Goal: Register for event/course

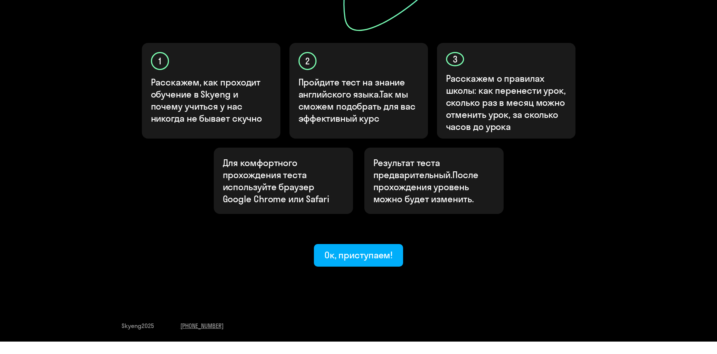
scroll to position [233, 0]
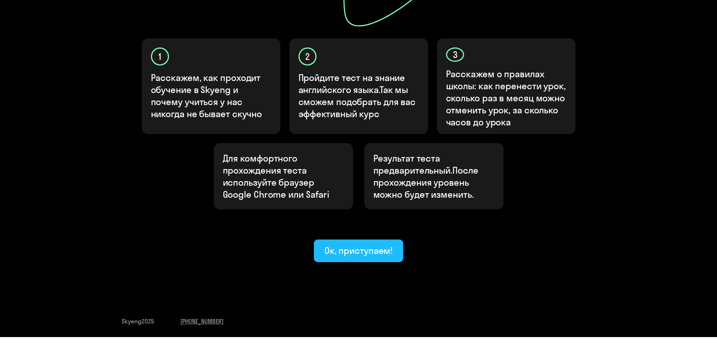
click at [363, 245] on ya-tr-span "Ок, приступаем!" at bounding box center [358, 250] width 68 height 11
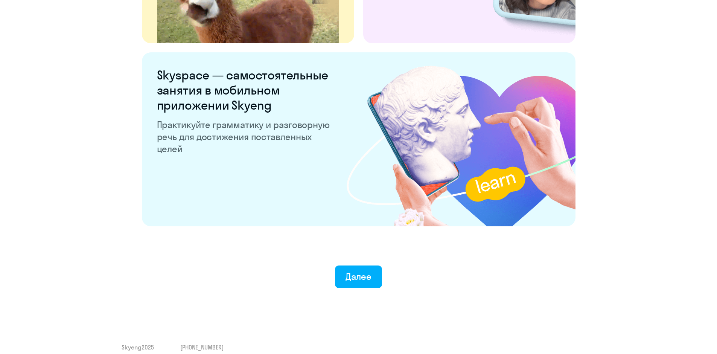
scroll to position [1408, 0]
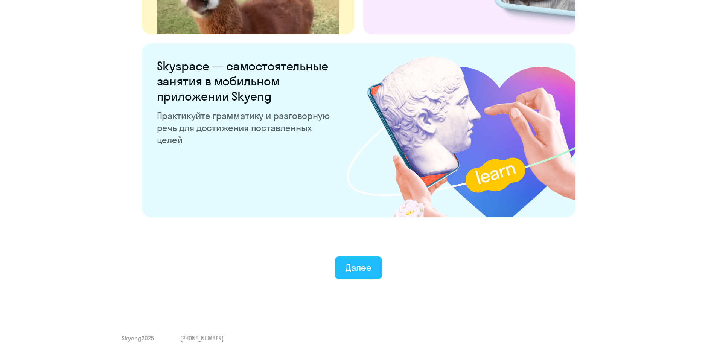
click at [347, 271] on ya-tr-span "Далее" at bounding box center [358, 266] width 26 height 11
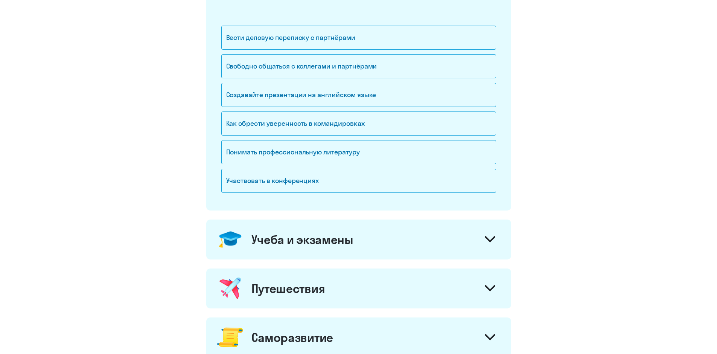
scroll to position [176, 0]
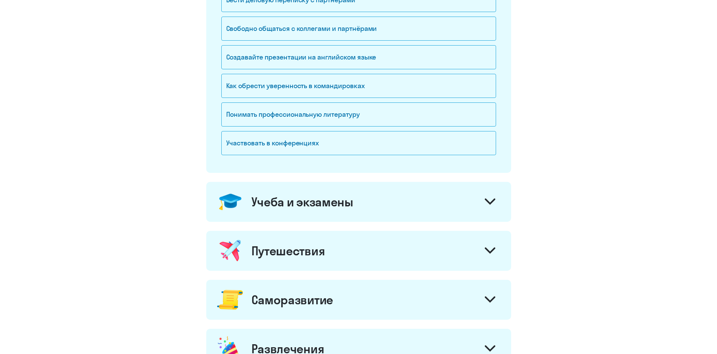
click at [491, 256] on div at bounding box center [490, 251] width 18 height 18
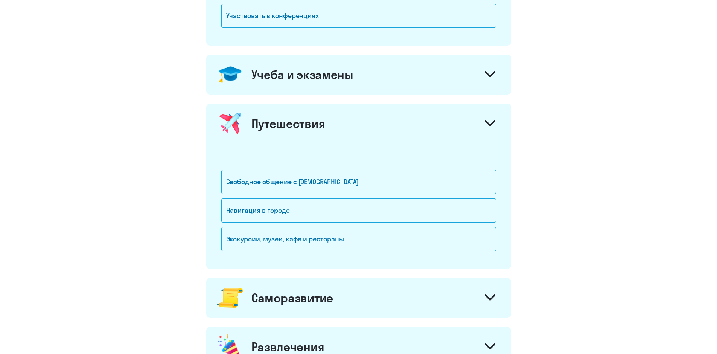
scroll to position [327, 0]
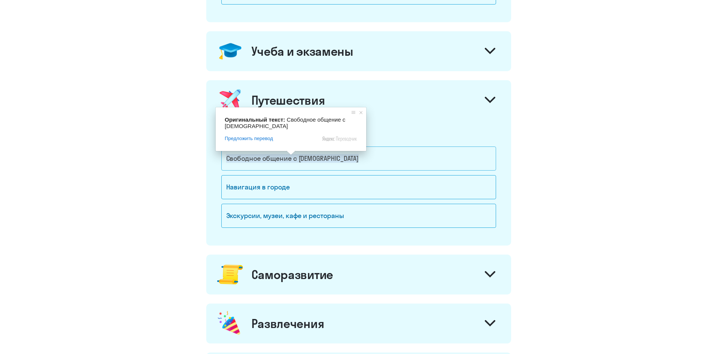
click at [291, 159] on ya-tr-span "Свободное общение с [DEMOGRAPHIC_DATA]" at bounding box center [292, 158] width 132 height 9
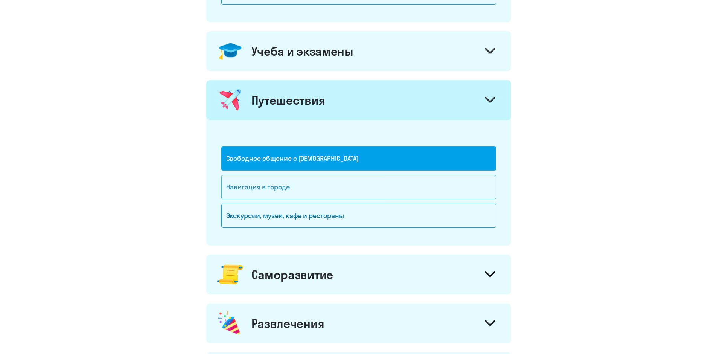
click at [273, 192] on div "Навигация в городе" at bounding box center [358, 187] width 275 height 24
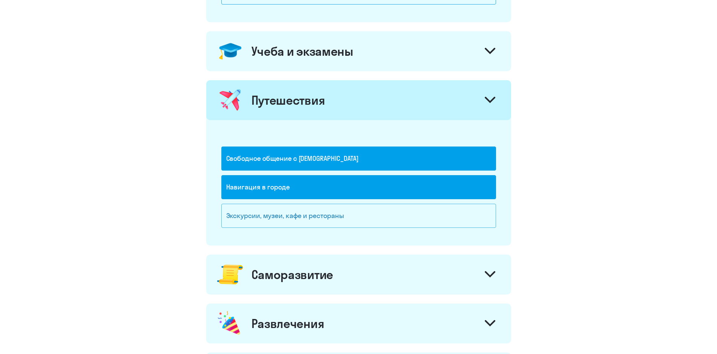
click at [291, 213] on ya-tr-span "Экскурсии, музеи, кафе и рестораны" at bounding box center [285, 215] width 118 height 9
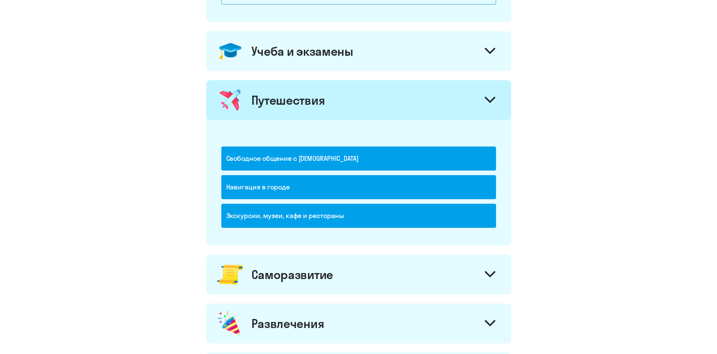
click at [489, 271] on icon at bounding box center [489, 274] width 11 height 6
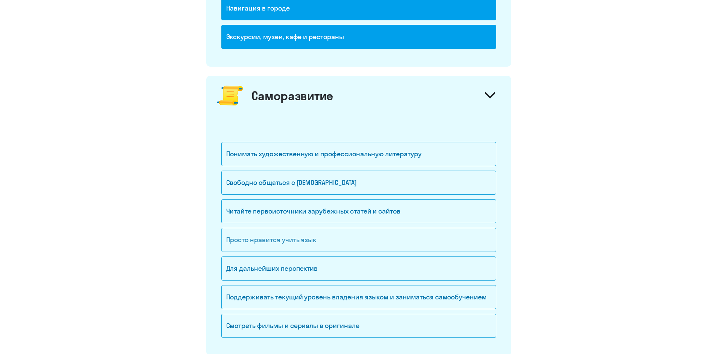
scroll to position [552, 0]
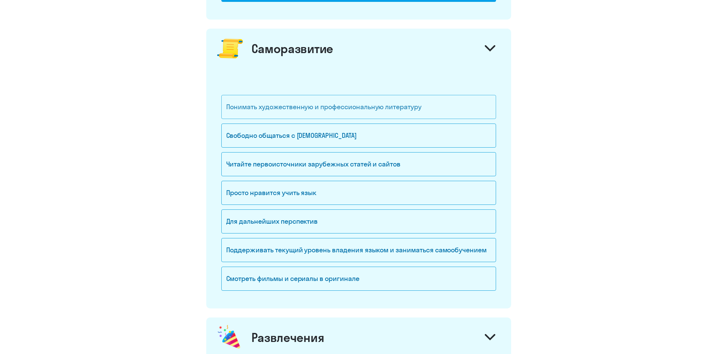
click at [346, 108] on ya-tr-span "Понимать художественную и профессиональную литературу" at bounding box center [323, 106] width 195 height 9
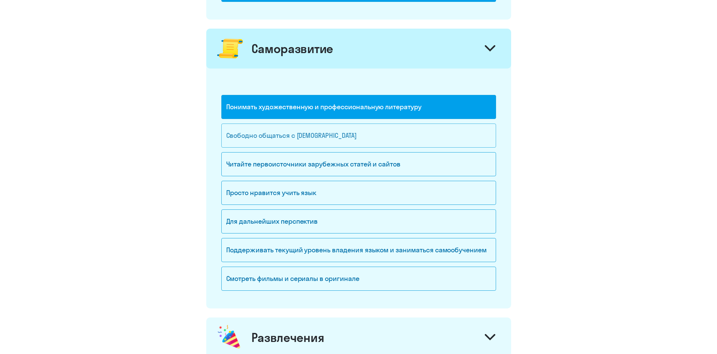
click at [336, 133] on ya-tr-span "Свободно общаться с [DEMOGRAPHIC_DATA]" at bounding box center [291, 135] width 131 height 9
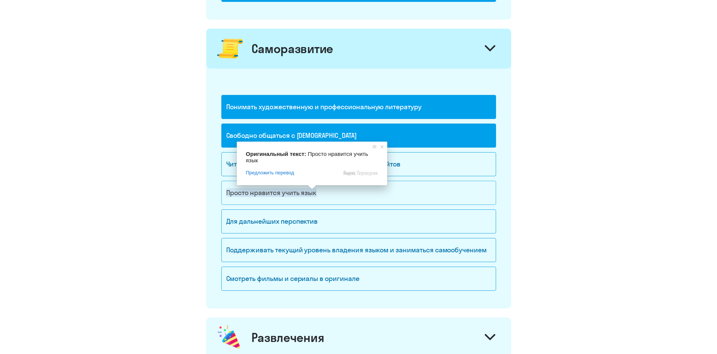
click at [304, 192] on ya-tr-span "Просто нравится учить язык" at bounding box center [271, 192] width 91 height 9
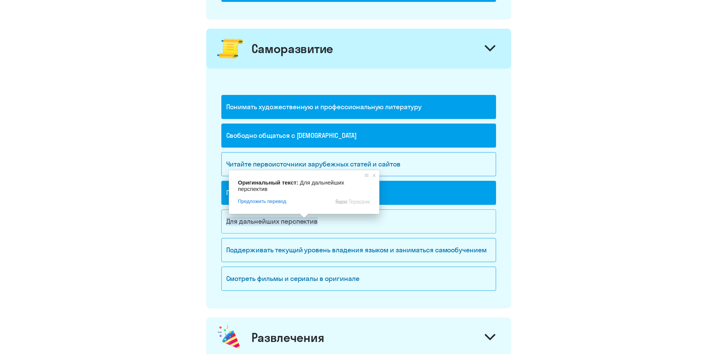
click at [304, 218] on span at bounding box center [304, 215] width 10 height 5
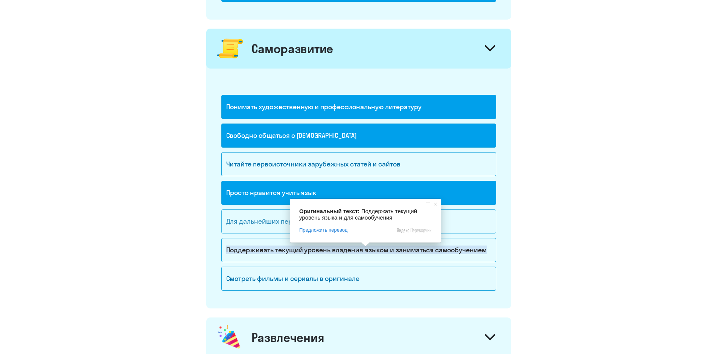
click at [274, 224] on ya-tr-span "Для дальнейших перспектив" at bounding box center [272, 221] width 92 height 9
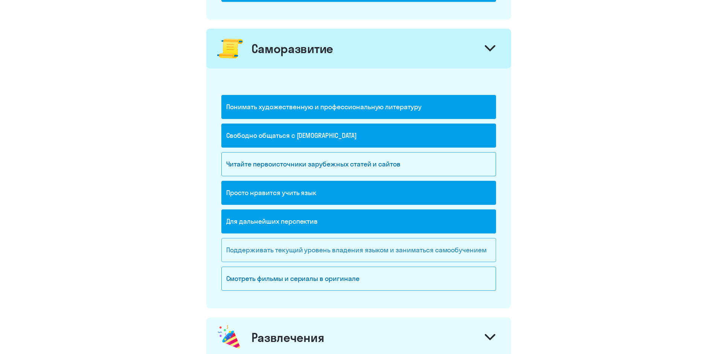
click at [298, 246] on ya-tr-span "Поддерживать текущий уровень владения языком и заниматься самообучением" at bounding box center [356, 249] width 260 height 9
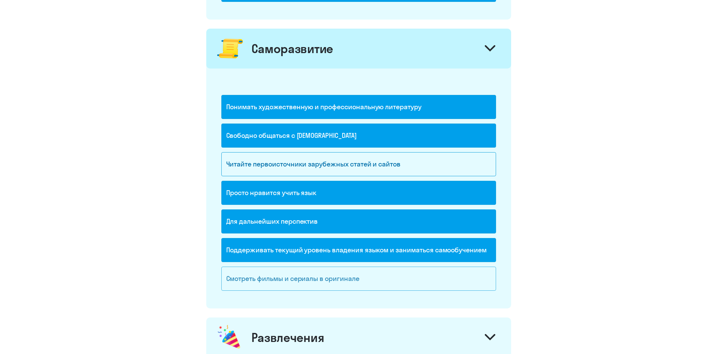
click at [331, 277] on ya-tr-span "Смотреть фильмы и сериалы в оригинале" at bounding box center [292, 278] width 133 height 9
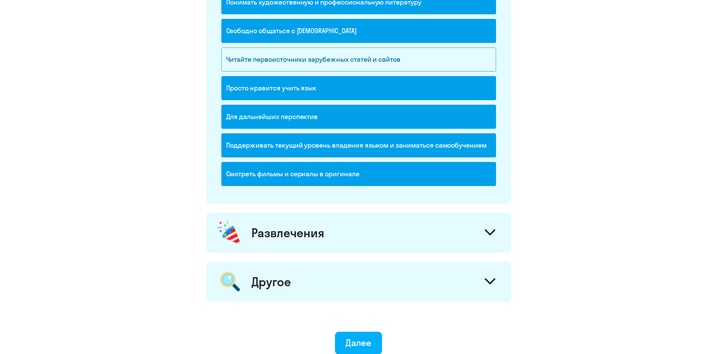
scroll to position [665, 0]
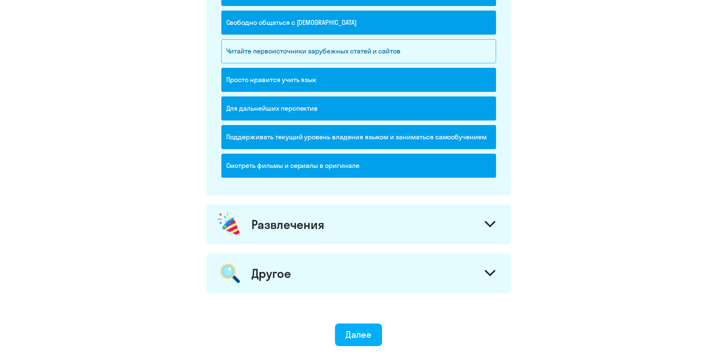
click at [484, 225] on div at bounding box center [490, 225] width 18 height 18
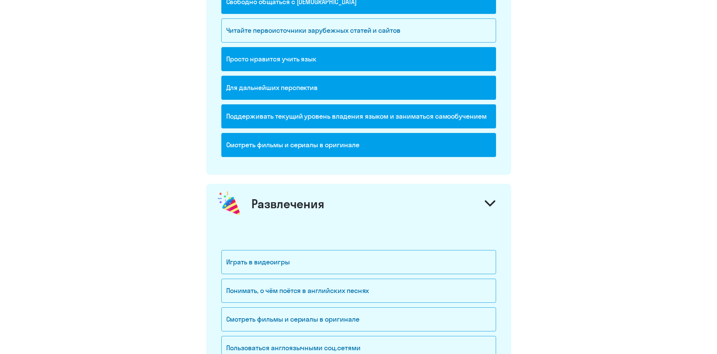
scroll to position [740, 0]
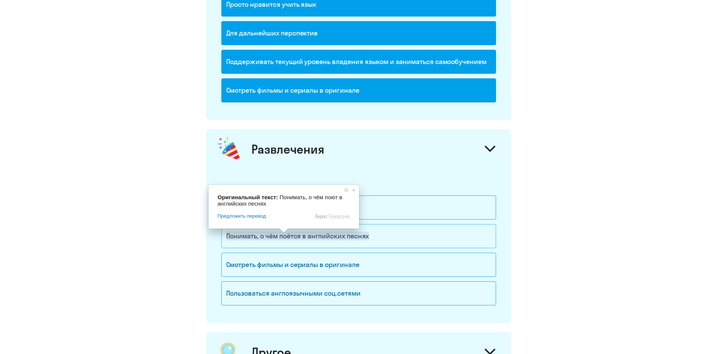
click at [282, 237] on ya-tr-span "Понимать, о чём поётся в английских песнях" at bounding box center [297, 235] width 143 height 9
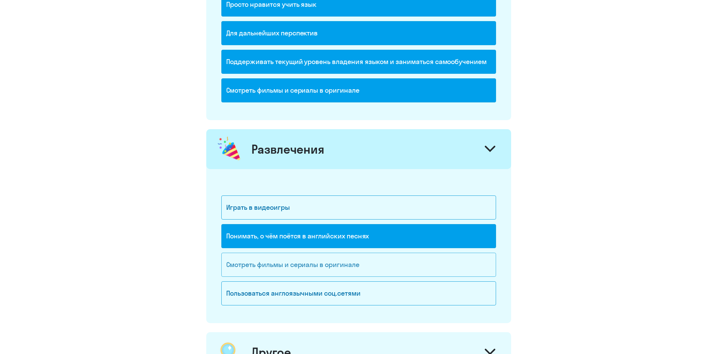
click at [309, 263] on ya-tr-span "Смотреть фильмы и сериалы в оригинале" at bounding box center [292, 264] width 133 height 9
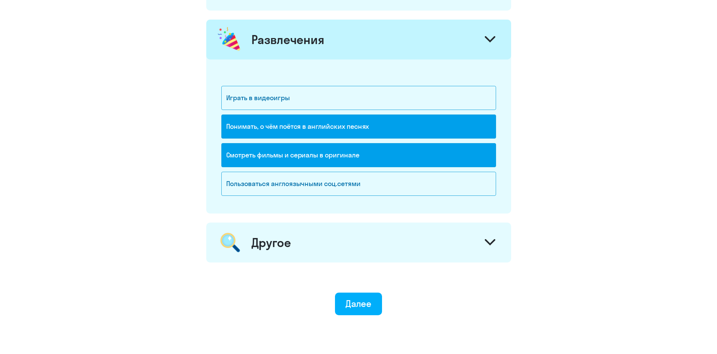
scroll to position [853, 0]
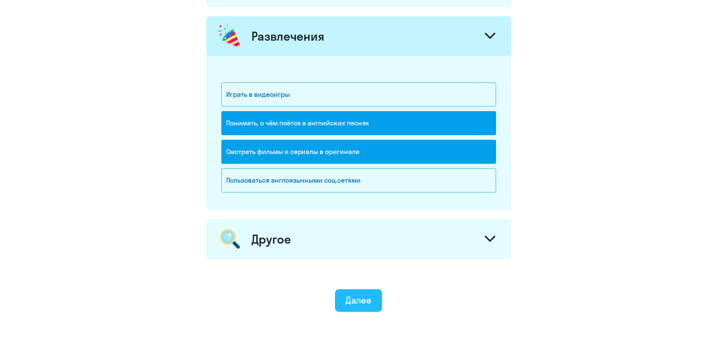
click at [360, 304] on ya-tr-span "Далее" at bounding box center [358, 299] width 26 height 11
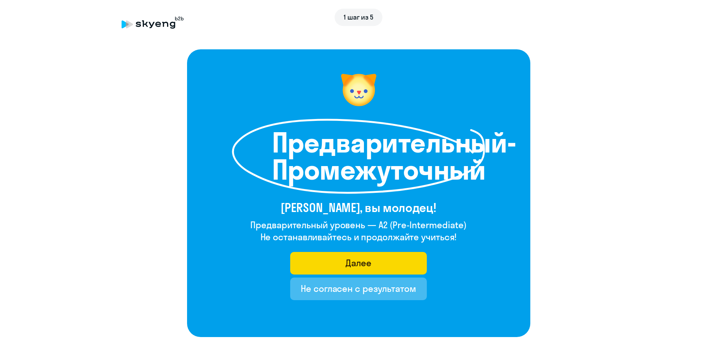
click at [472, 278] on div "Предварительный-Промежуточный [PERSON_NAME], вы молодец! Предварительный уровен…" at bounding box center [358, 192] width 343 height 287
click at [480, 259] on div "Предварительный-Промежуточный [PERSON_NAME], вы молодец! Предварительный уровен…" at bounding box center [358, 192] width 343 height 287
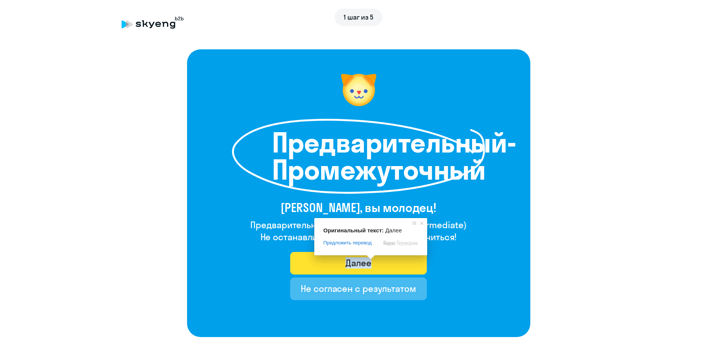
click at [365, 259] on ya-tr-span "Далее" at bounding box center [358, 262] width 26 height 11
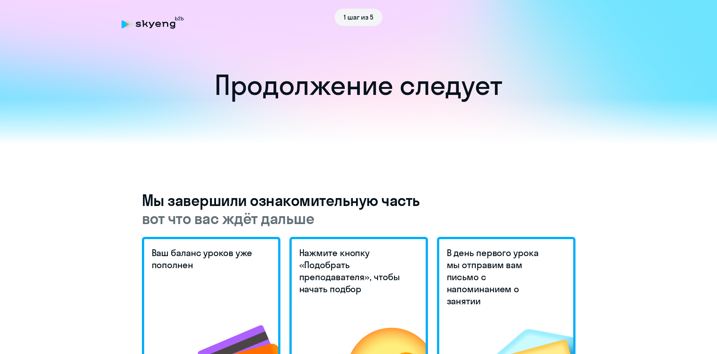
click at [361, 16] on ya-tr-span "1 шаг из 5" at bounding box center [358, 17] width 30 height 9
click at [378, 84] on ya-tr-span "Продолжение следует" at bounding box center [358, 85] width 288 height 34
click at [386, 89] on ya-tr-span "Продолжение следует" at bounding box center [358, 85] width 288 height 34
